Goal: Information Seeking & Learning: Learn about a topic

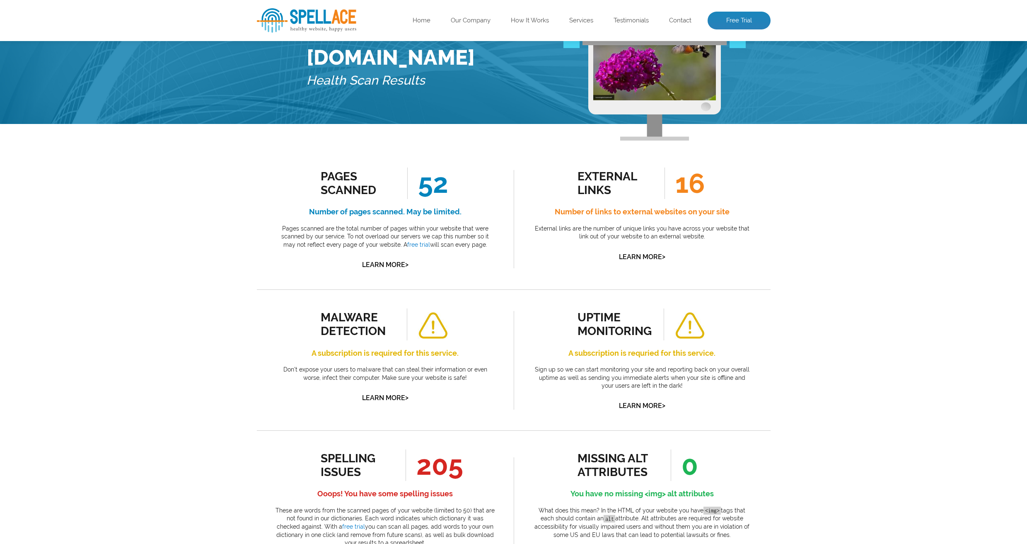
scroll to position [206, 0]
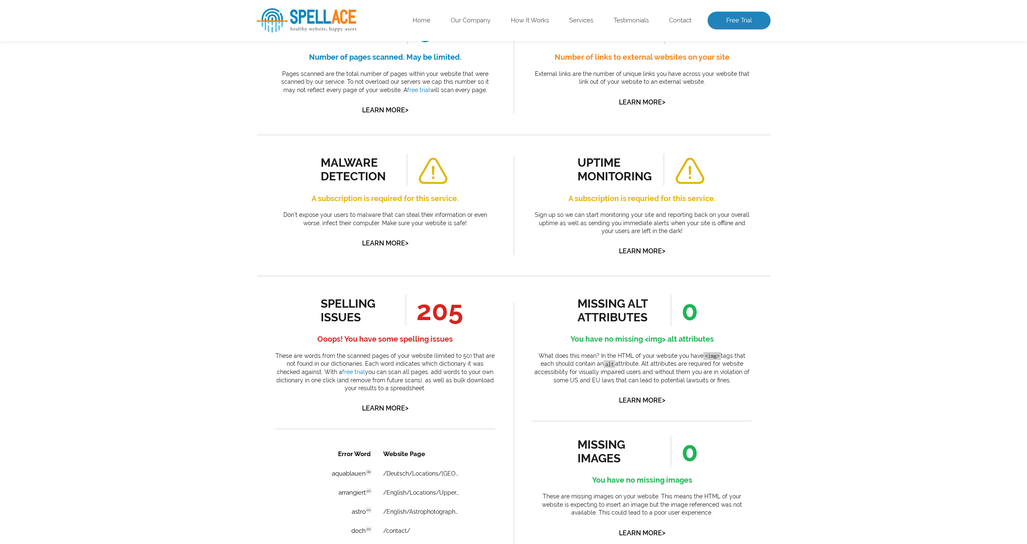
click at [345, 310] on div "spelling issues" at bounding box center [358, 310] width 75 height 27
click at [436, 315] on span "205" at bounding box center [435, 310] width 58 height 31
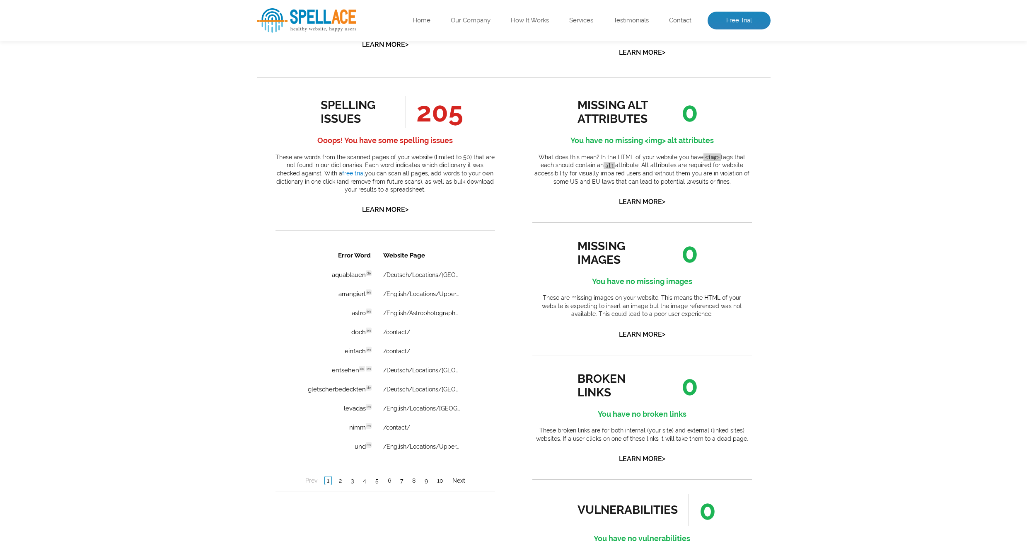
scroll to position [402, 0]
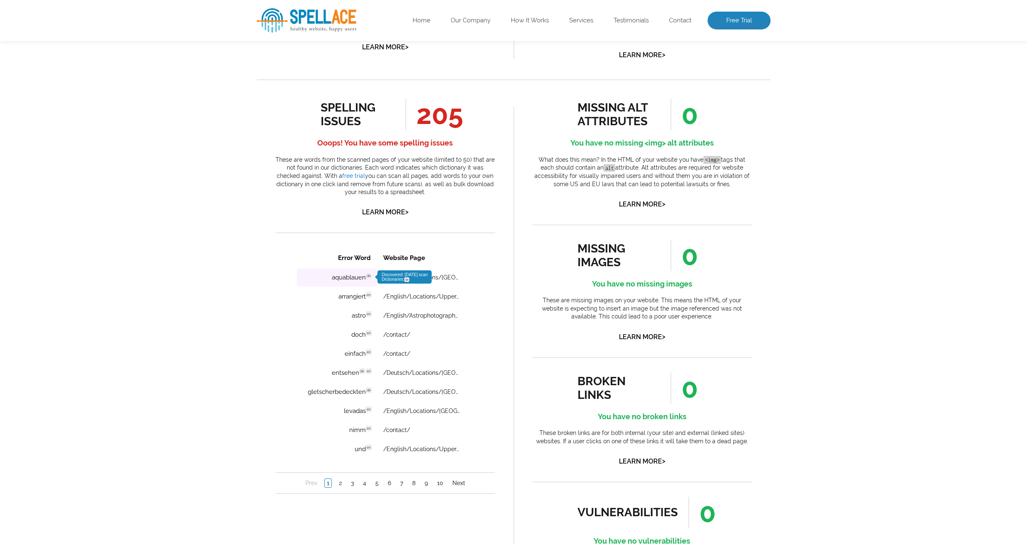
click at [351, 276] on td "aquablauen de Discovered: [DATE] scan Dictionaries: de" at bounding box center [337, 277] width 80 height 18
click at [395, 278] on span "Discovered: [DATE] scan Dictionaries: de" at bounding box center [404, 276] width 46 height 9
click at [409, 276] on span "Discovered: [DATE] scan Dictionaries: de" at bounding box center [404, 276] width 54 height 13
click at [408, 281] on span "de" at bounding box center [406, 279] width 5 height 5
click at [455, 279] on link "/Deutsch/Locations/[GEOGRAPHIC_DATA]/" at bounding box center [421, 277] width 77 height 7
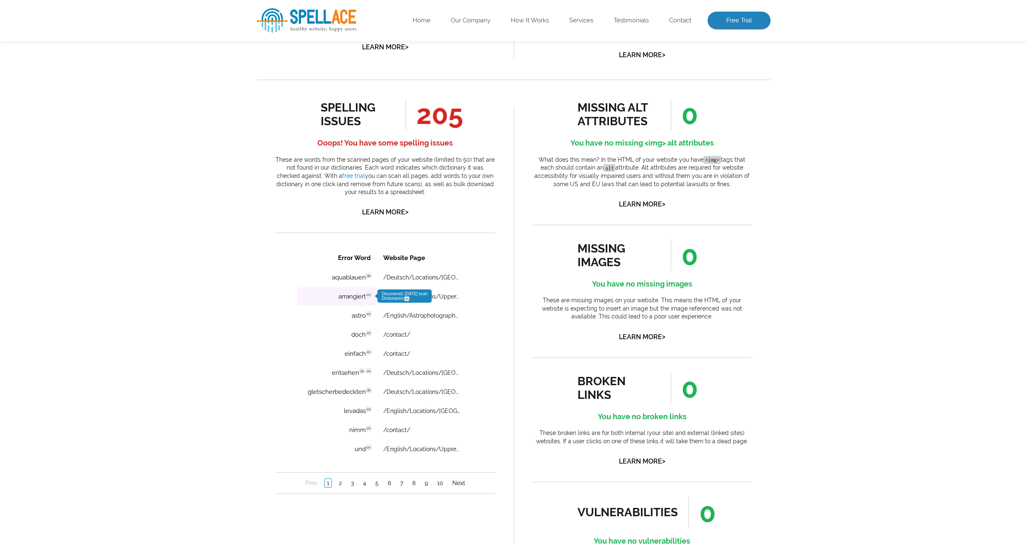
click at [387, 295] on span "Discovered: [DATE] scan Dictionaries: en" at bounding box center [404, 295] width 54 height 13
click at [408, 299] on span "en" at bounding box center [406, 298] width 5 height 5
click at [409, 299] on span "en" at bounding box center [406, 298] width 5 height 5
click at [444, 296] on link "/English/Locations/Upper-[GEOGRAPHIC_DATA]-Baroque/" at bounding box center [421, 296] width 77 height 7
click at [408, 317] on span "en" at bounding box center [406, 317] width 5 height 5
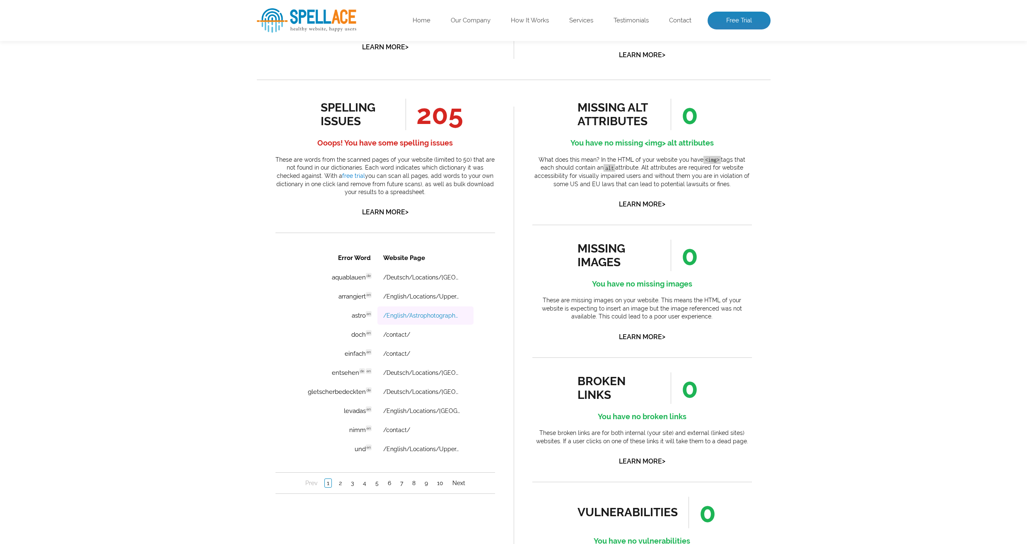
click at [447, 315] on link "/English/Astrophotography/" at bounding box center [421, 315] width 77 height 7
click at [397, 335] on link "/contact/" at bounding box center [396, 334] width 27 height 7
click at [412, 371] on link "/Deutsch/Locations/[GEOGRAPHIC_DATA]-[GEOGRAPHIC_DATA]/" at bounding box center [421, 372] width 77 height 7
click at [458, 483] on link "Next" at bounding box center [458, 483] width 17 height 8
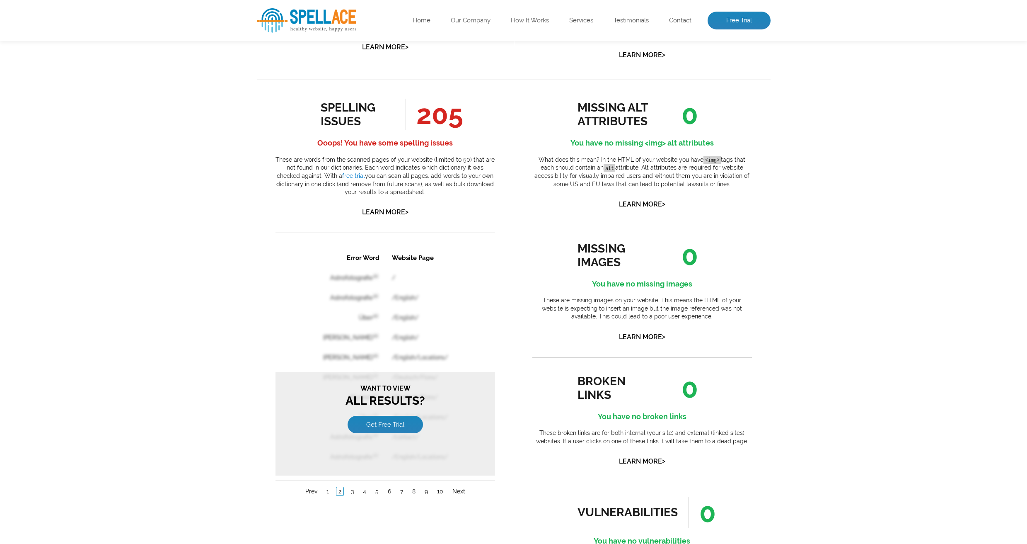
scroll to position [0, 0]
